Goal: Complete application form

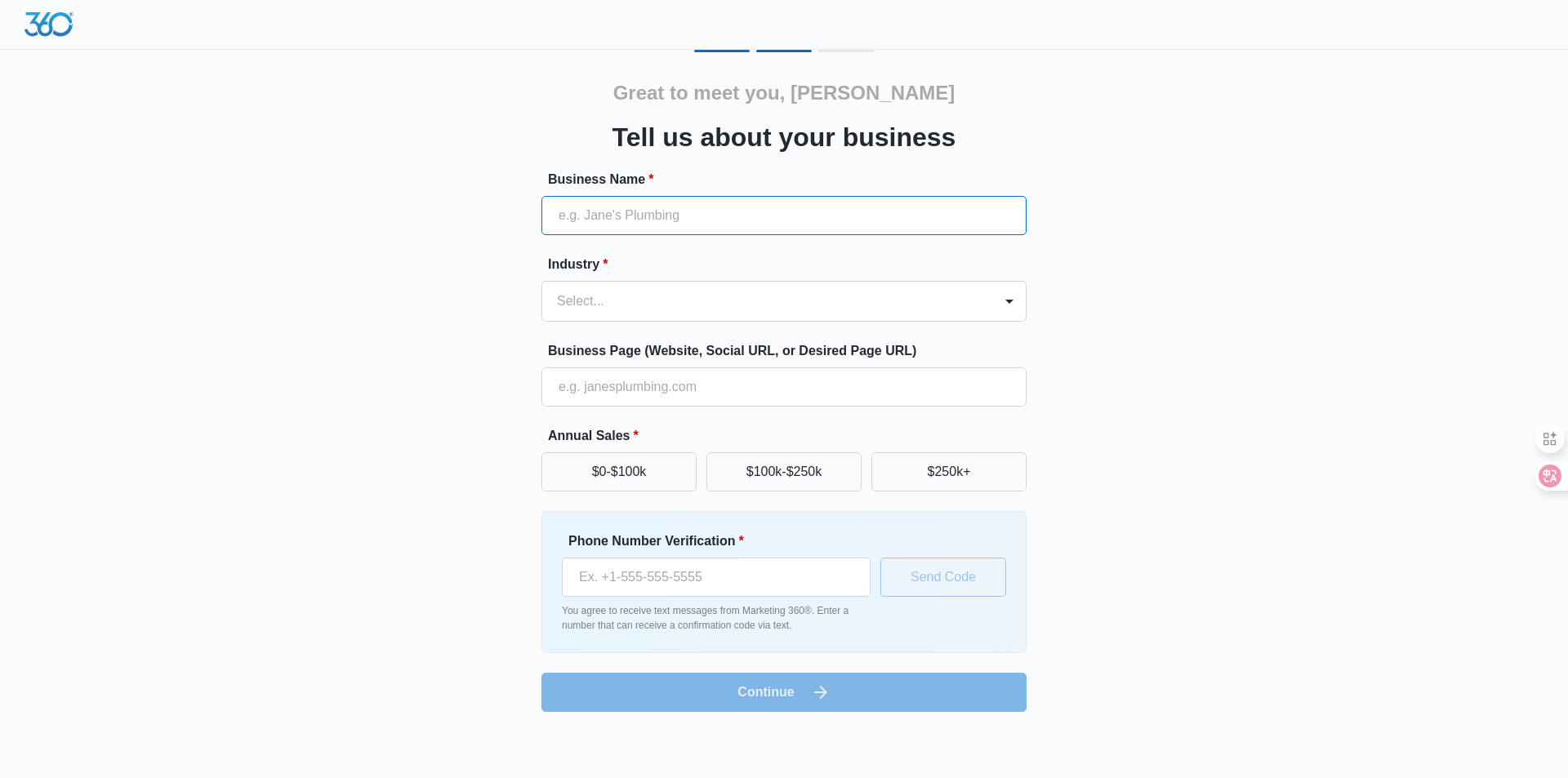
click at [604, 223] on input "Business Name *" at bounding box center [783, 215] width 485 height 39
paste input "Method Technologies"
type input "Method Technologies"
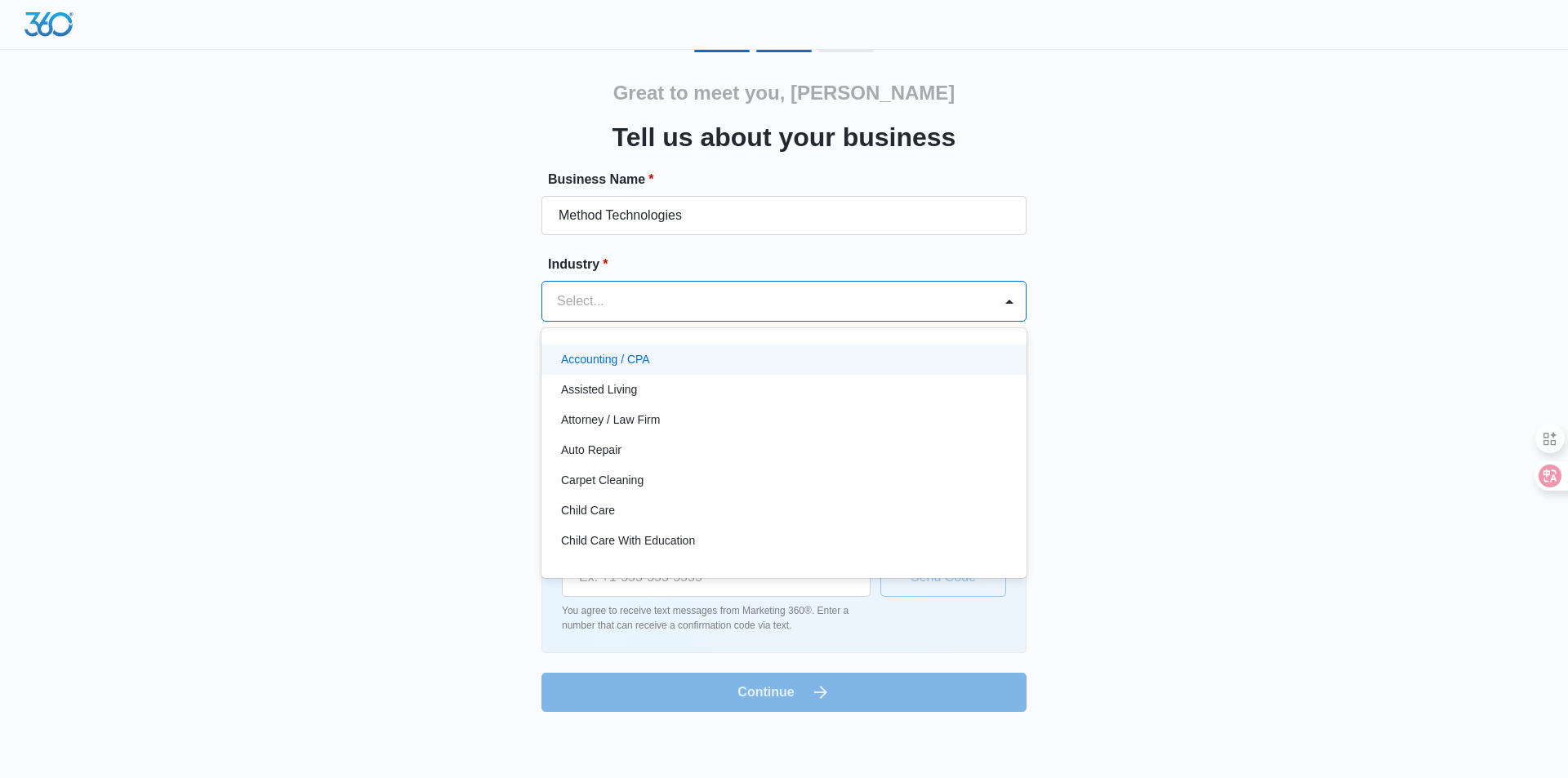
click at [629, 281] on div "Select..." at bounding box center [783, 301] width 485 height 41
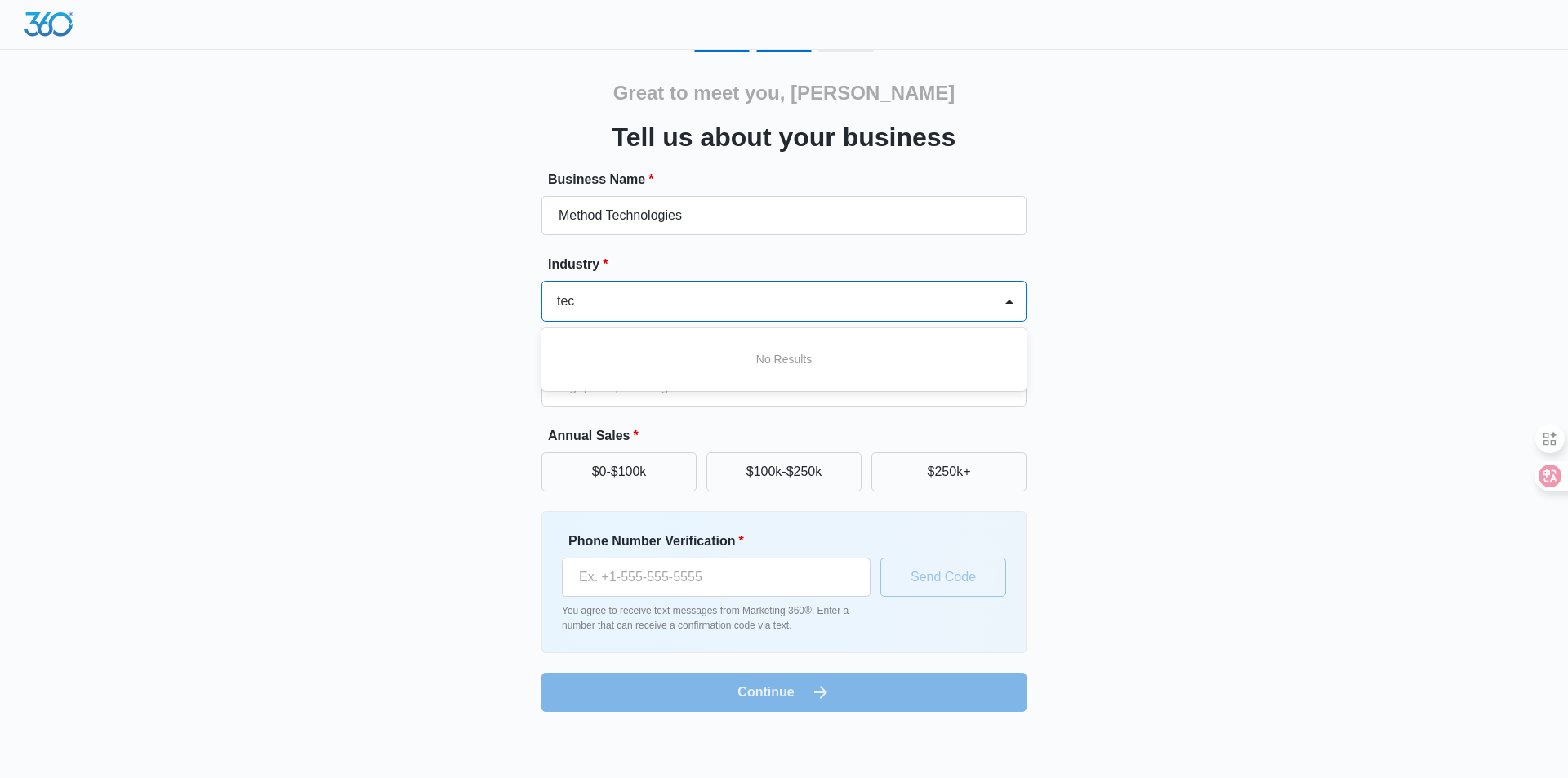
type input "tech"
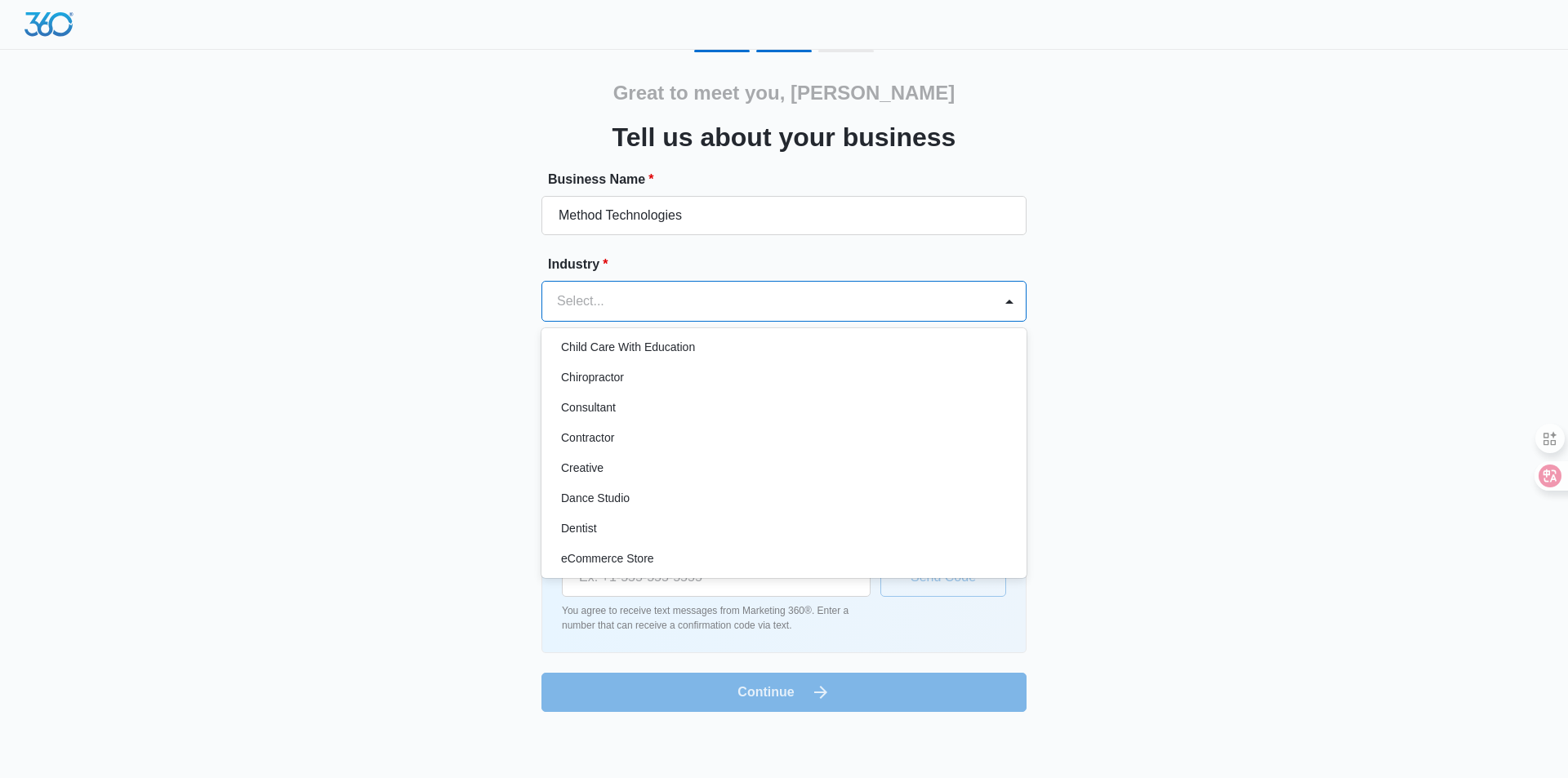
scroll to position [200, 0]
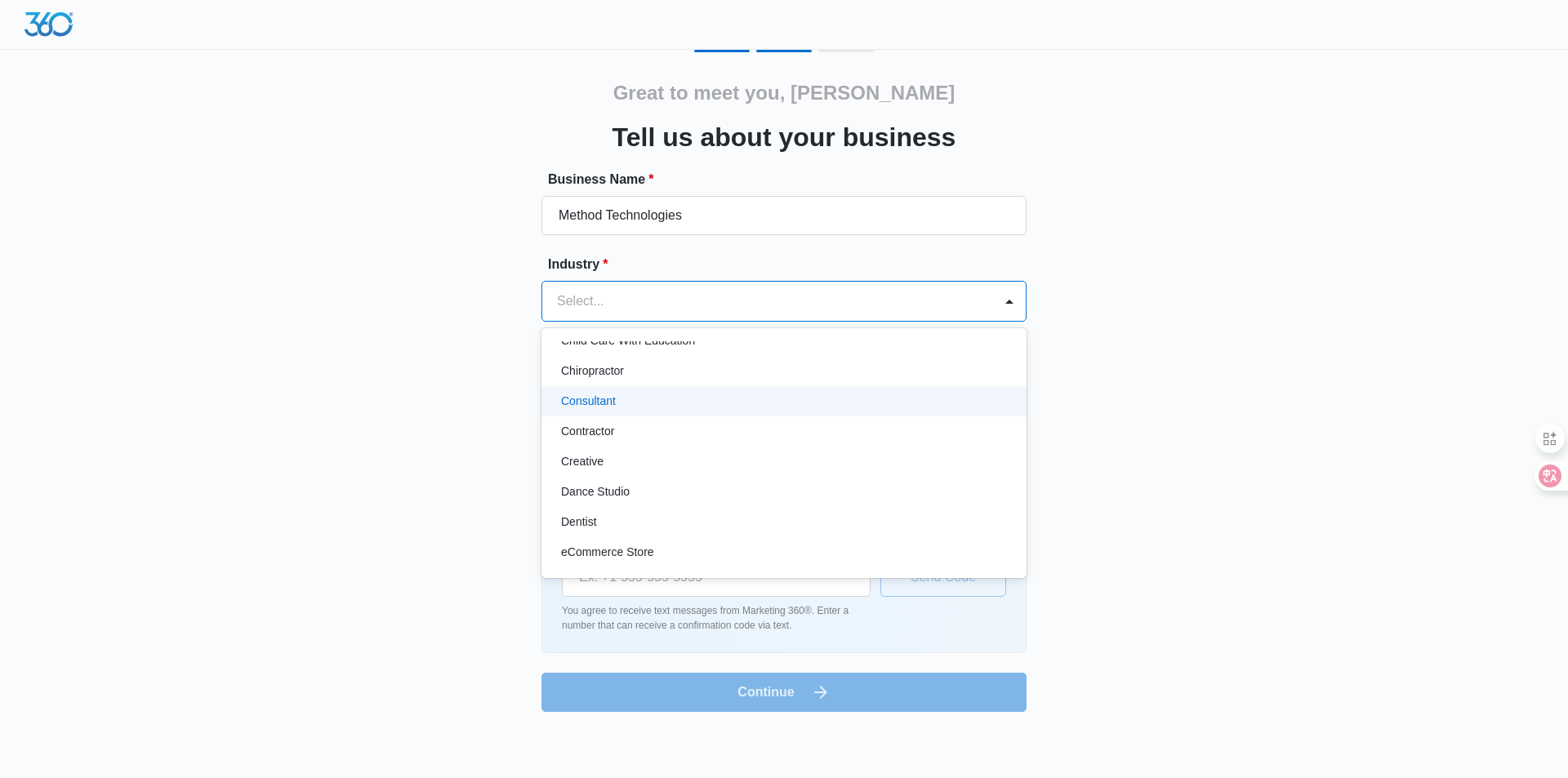
click at [698, 407] on div "Consultant" at bounding box center [782, 400] width 442 height 17
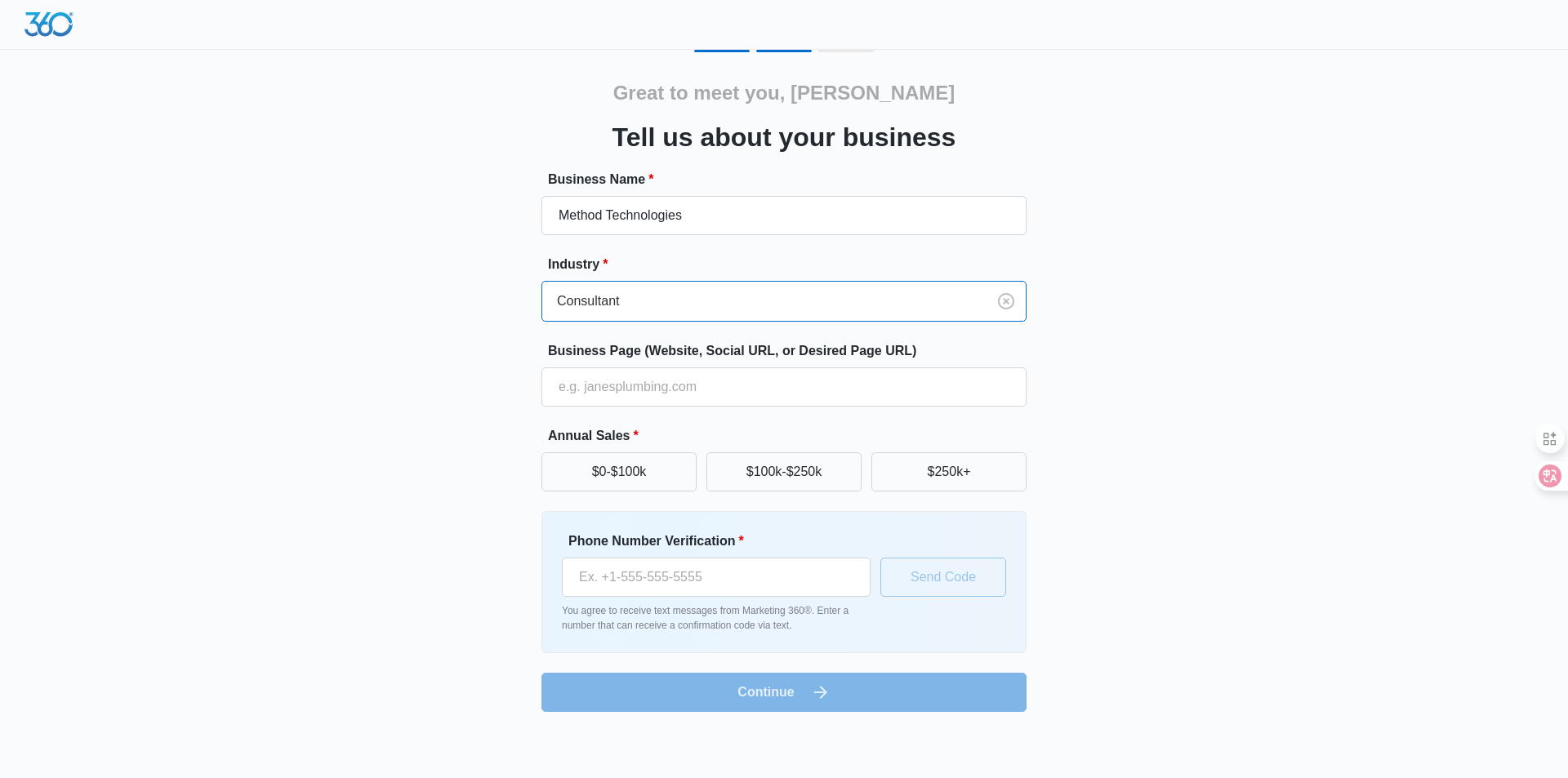
click at [882, 301] on div at bounding box center [761, 301] width 408 height 23
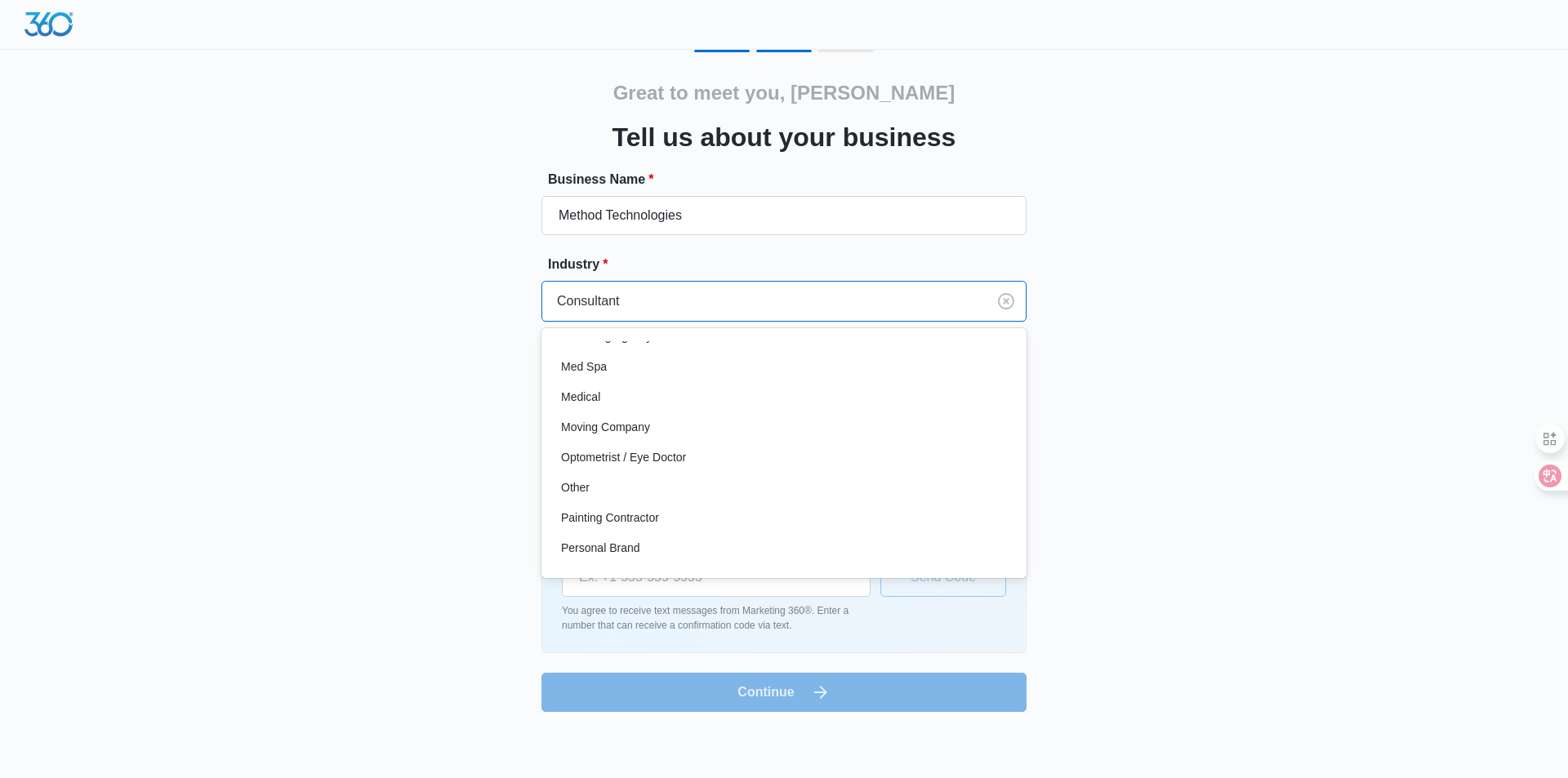
scroll to position [848, 0]
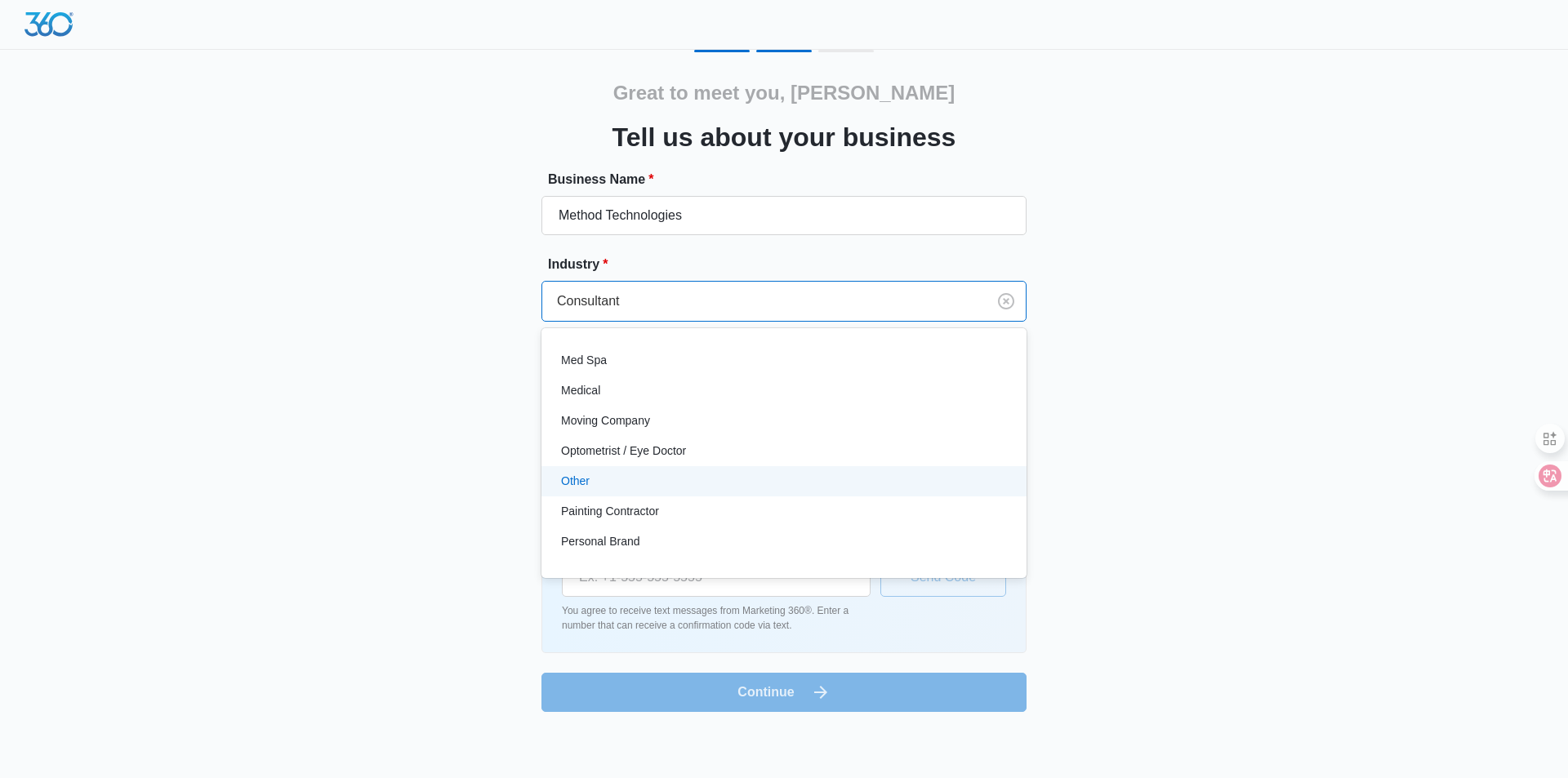
click at [687, 474] on div "Other" at bounding box center [782, 481] width 442 height 17
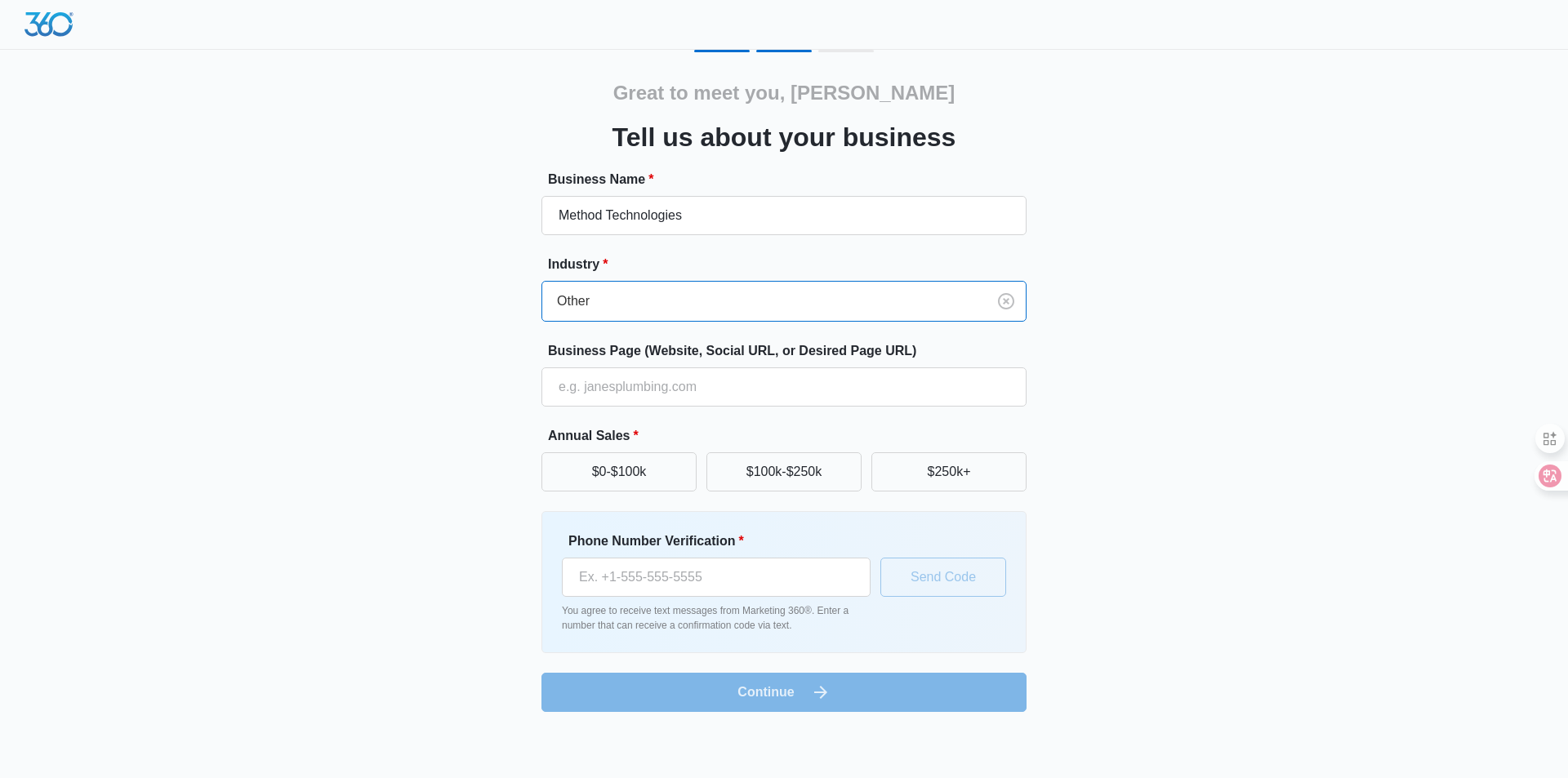
click at [1118, 384] on div "Great to meet you, [PERSON_NAME] us about your business Business Name * Method …" at bounding box center [783, 381] width 979 height 662
click at [700, 392] on input "Business Page (Website, Social URL, or Desired Page URL)" at bounding box center [783, 387] width 485 height 39
paste input "[URL][DOMAIN_NAME]"
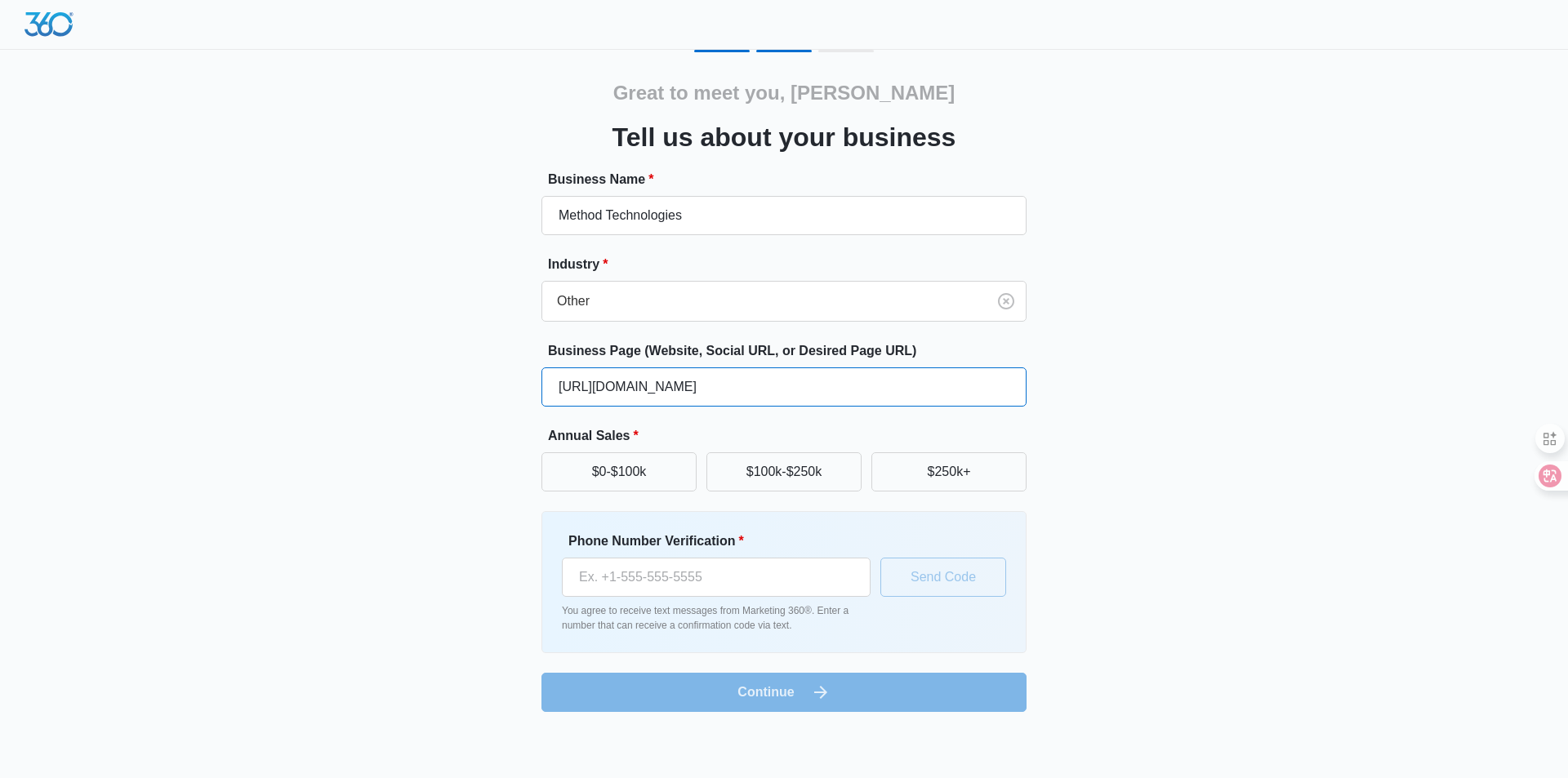
type input "[URL][DOMAIN_NAME]"
click at [265, 428] on div "Great to meet you, [PERSON_NAME] us about your business Business Name * Method …" at bounding box center [784, 366] width 1568 height 731
click at [618, 480] on button "$0-$100k" at bounding box center [619, 471] width 155 height 39
click at [741, 581] on input "Phone Number Verification *" at bounding box center [716, 577] width 309 height 39
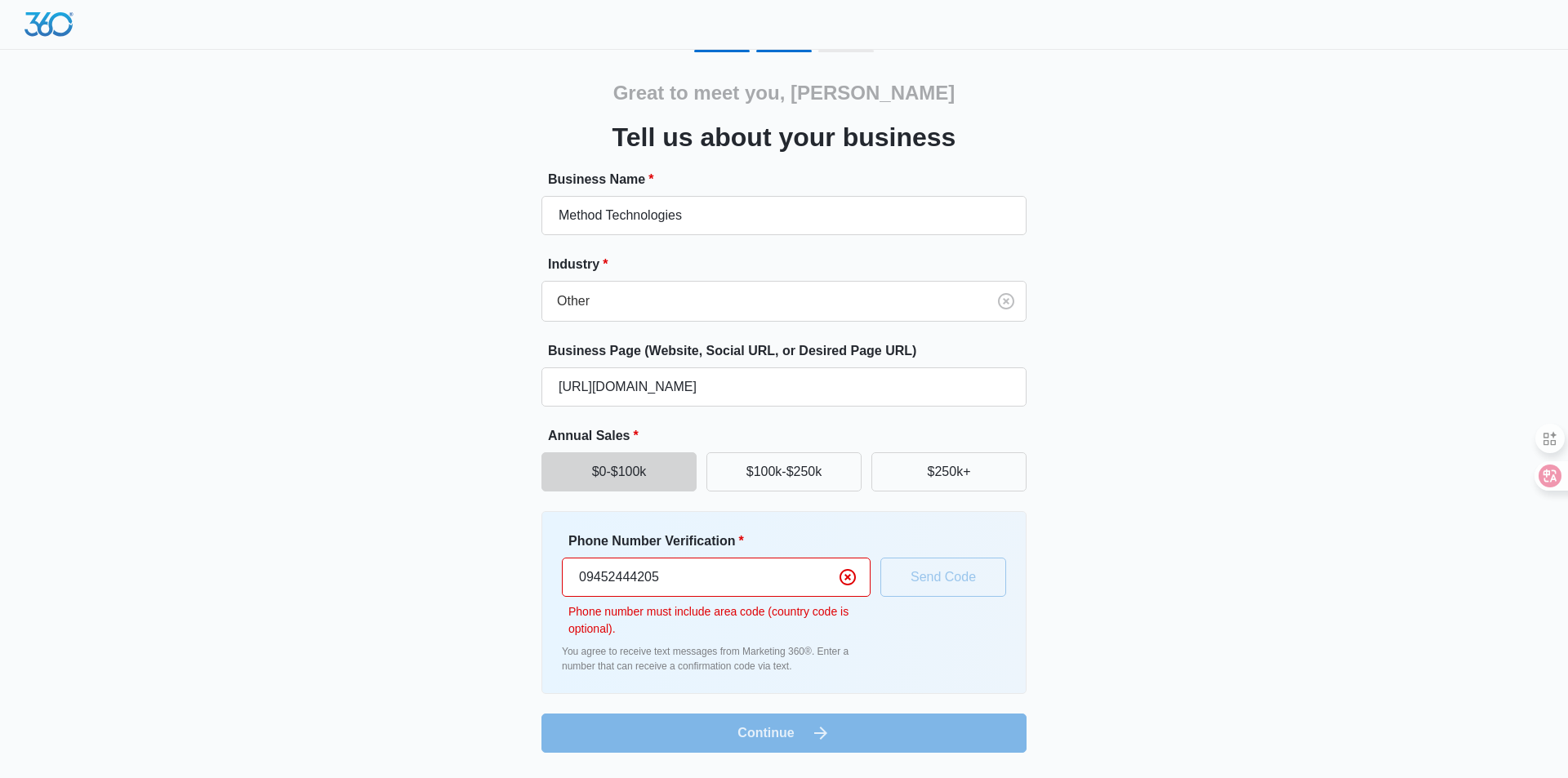
click at [319, 586] on div "Great to meet you, [PERSON_NAME] us about your business Business Name * Method …" at bounding box center [783, 401] width 979 height 703
click at [579, 580] on input "09452444205" at bounding box center [716, 577] width 309 height 39
click at [676, 577] on input "945244420563" at bounding box center [716, 577] width 309 height 39
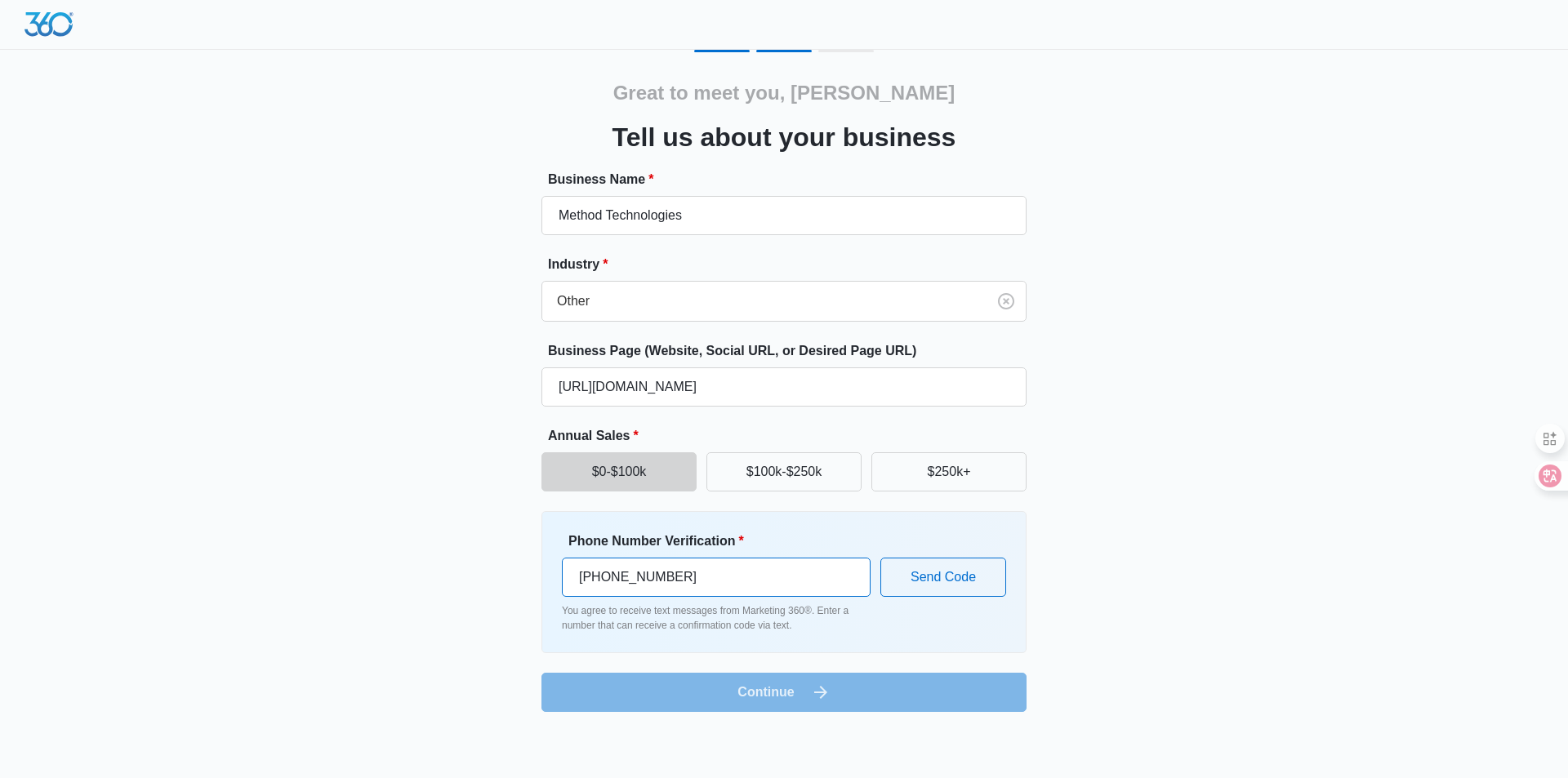
type input "[PHONE_NUMBER]"
click at [422, 575] on div "Great to meet you, [PERSON_NAME] us about your business Business Name * Method …" at bounding box center [783, 381] width 979 height 662
drag, startPoint x: 732, startPoint y: 574, endPoint x: 348, endPoint y: 550, distance: 384.7
click at [358, 552] on div "Great to meet you, [PERSON_NAME] us about your business Business Name * Method …" at bounding box center [783, 381] width 979 height 662
click at [274, 513] on div "Great to meet you, [PERSON_NAME] us about your business Business Name * Method …" at bounding box center [784, 366] width 1568 height 731
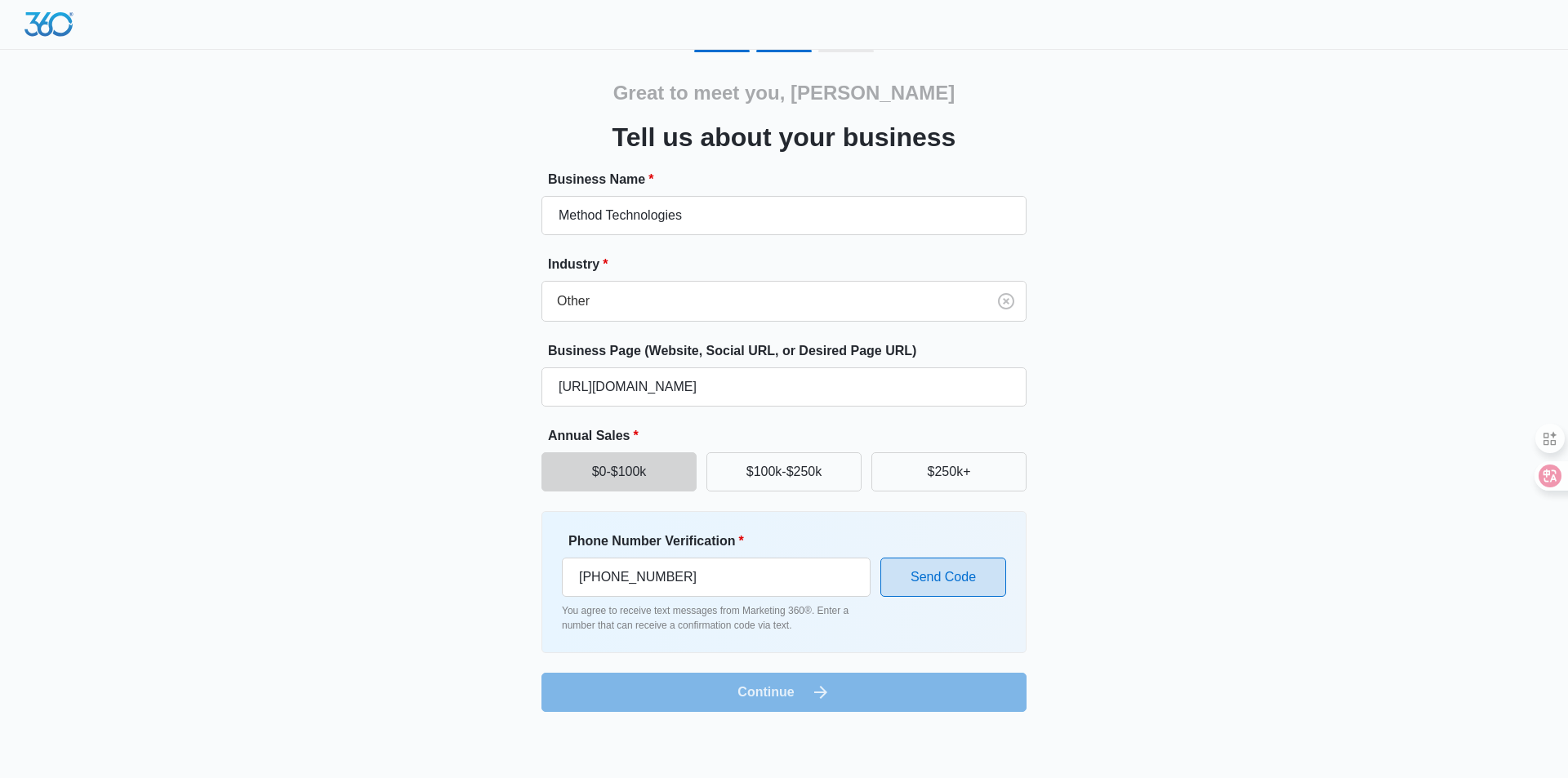
click at [962, 571] on button "Send Code" at bounding box center [942, 577] width 126 height 39
